Goal: Information Seeking & Learning: Learn about a topic

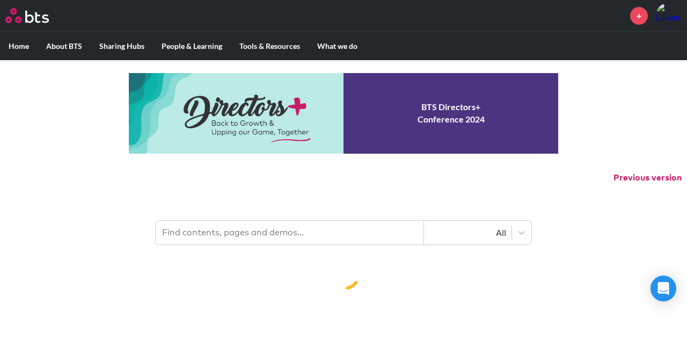
click at [247, 231] on input "text" at bounding box center [290, 232] width 268 height 24
type input "networking"
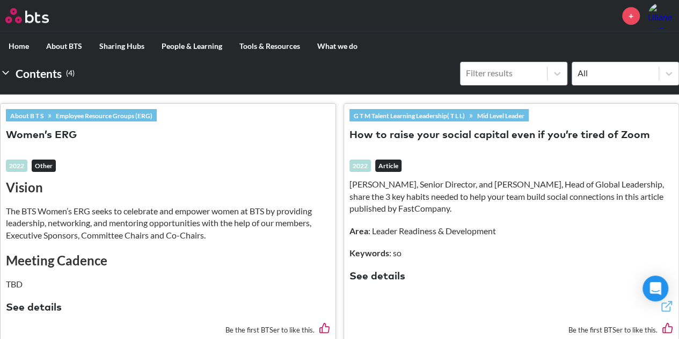
scroll to position [282, 0]
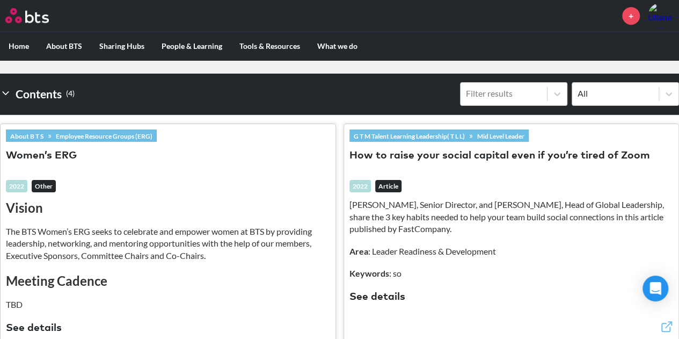
click at [49, 218] on div "Vision The BTS Women’s ERG seeks to celebrate and empower women at BTS by provi…" at bounding box center [168, 259] width 324 height 122
click at [29, 209] on h2 "Vision" at bounding box center [168, 207] width 324 height 18
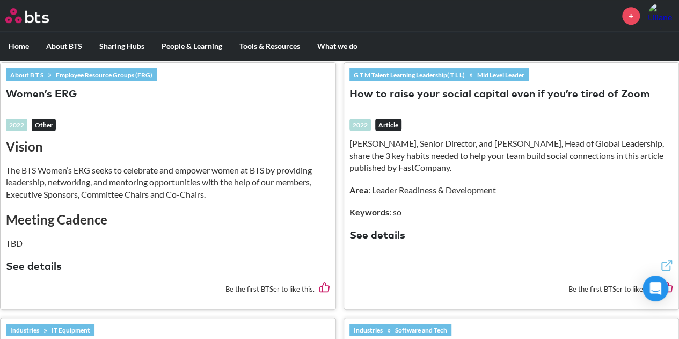
scroll to position [343, 0]
click at [26, 270] on button "See details" at bounding box center [34, 267] width 56 height 14
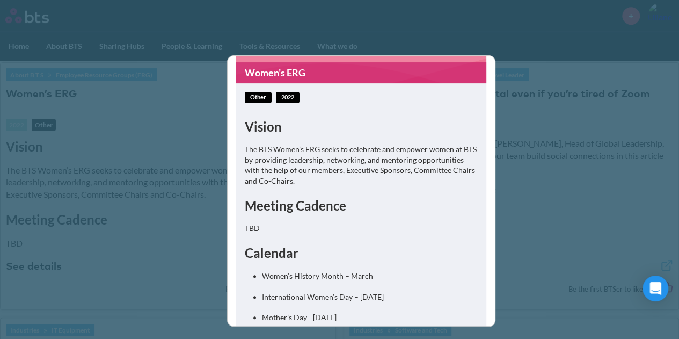
scroll to position [90, 0]
click at [270, 71] on link "Women’s ERG" at bounding box center [361, 72] width 250 height 21
click at [269, 75] on link "Women’s ERG" at bounding box center [361, 72] width 250 height 21
